Goal: Check status: Check status

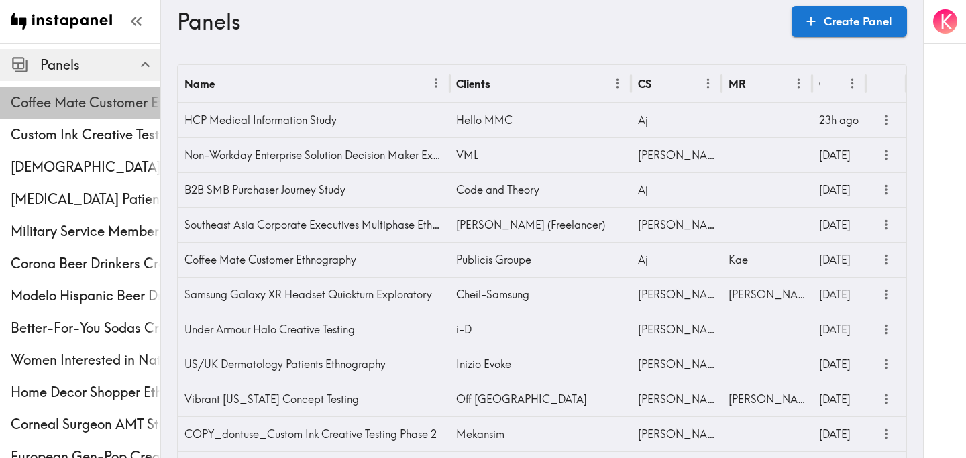
click at [95, 113] on span "Coffee Mate Customer Ethnography" at bounding box center [86, 103] width 150 height 24
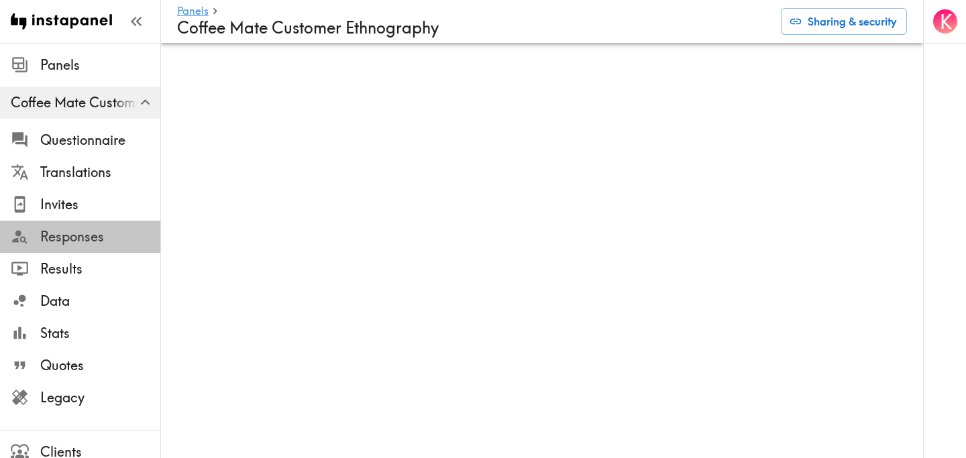
click at [99, 234] on span "Responses" at bounding box center [100, 237] width 120 height 19
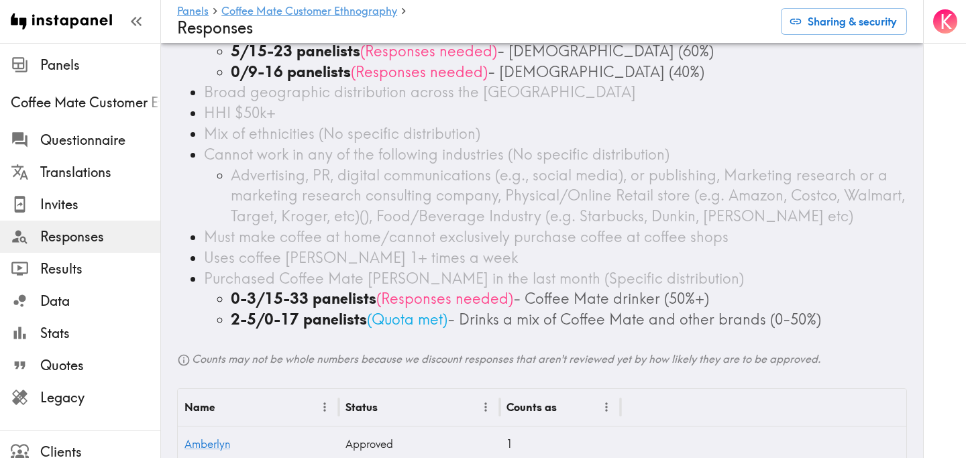
scroll to position [380, 0]
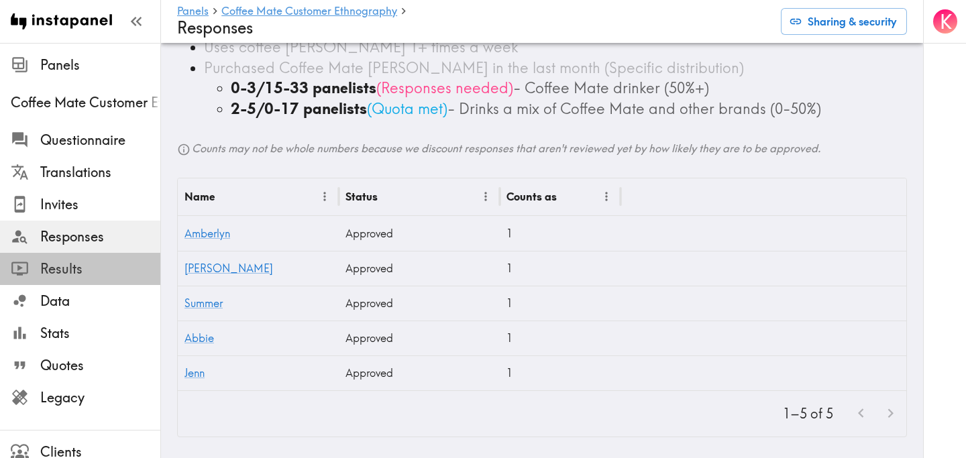
click at [92, 266] on span "Results" at bounding box center [100, 269] width 120 height 19
